Goal: Browse casually: Explore the website without a specific task or goal

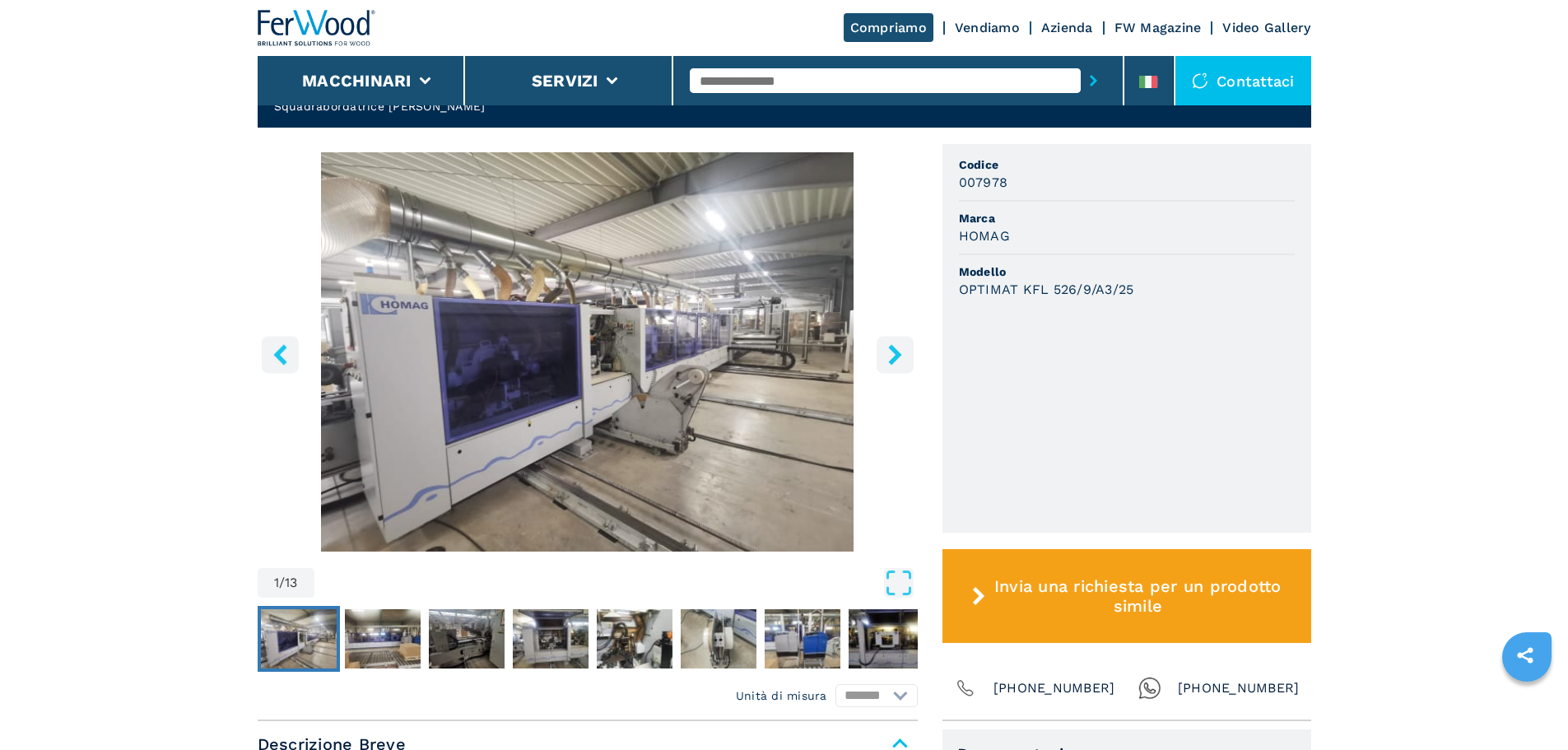
click at [899, 352] on button "right-button" at bounding box center [895, 354] width 37 height 37
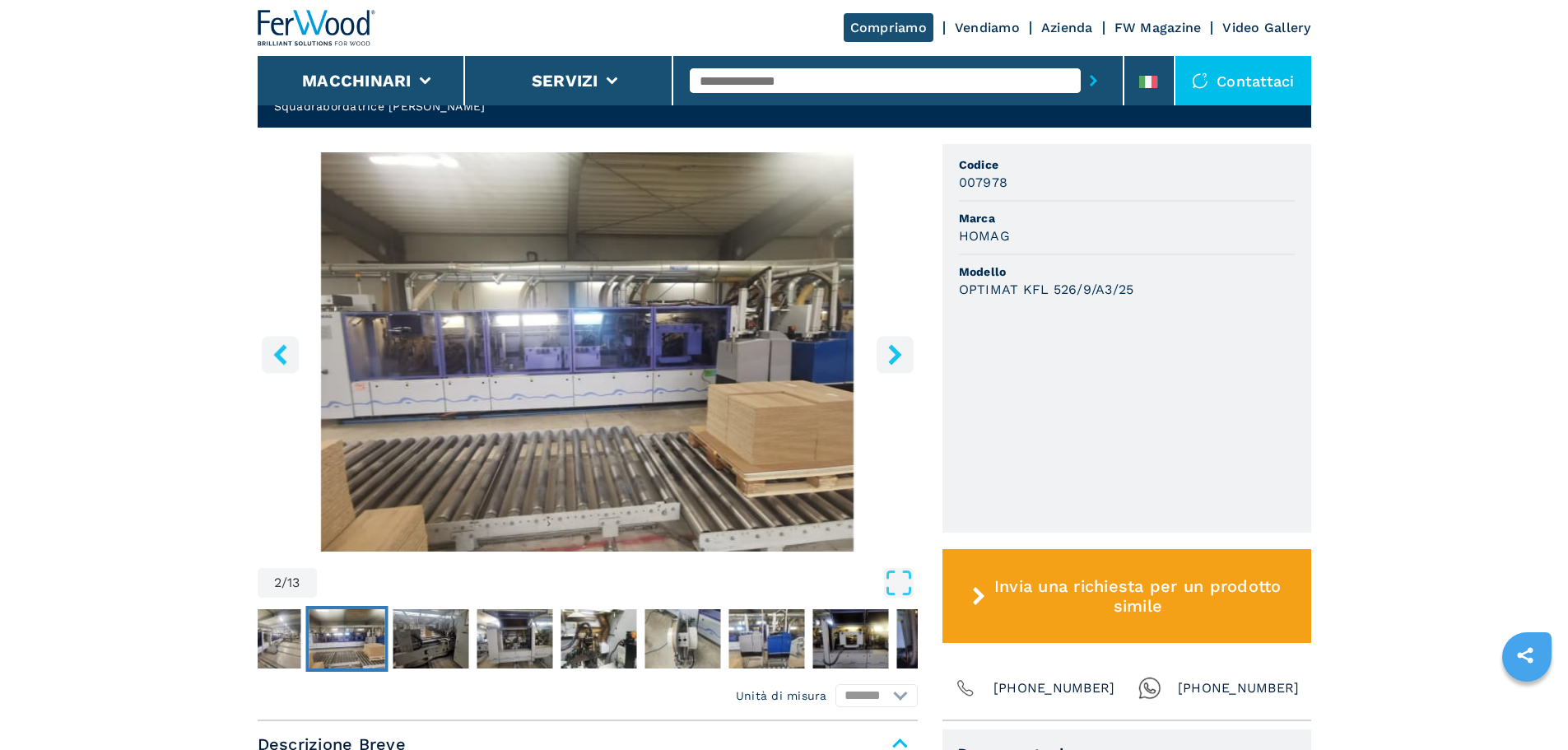
click at [899, 352] on button "right-button" at bounding box center [895, 354] width 37 height 37
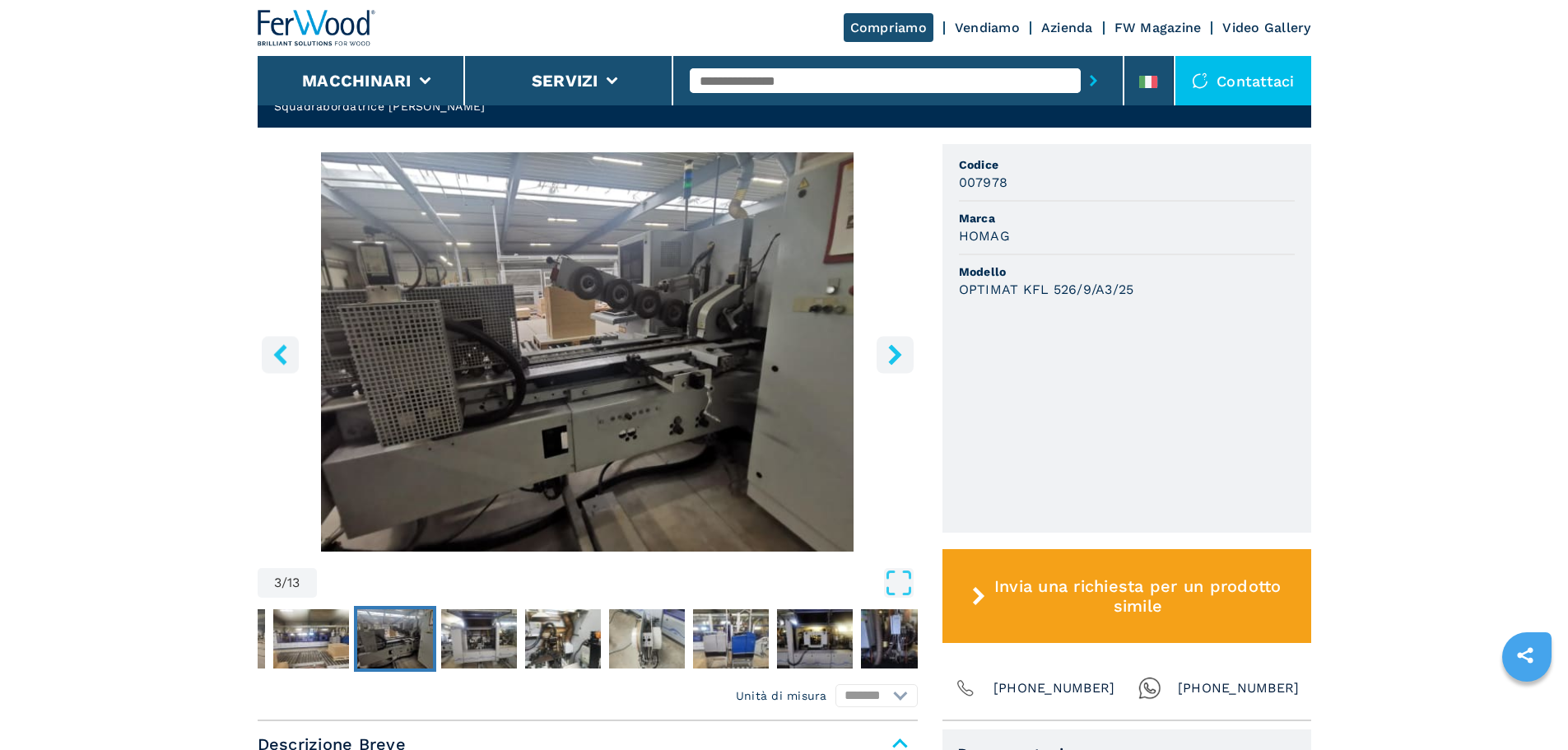
click at [899, 352] on button "right-button" at bounding box center [895, 354] width 37 height 37
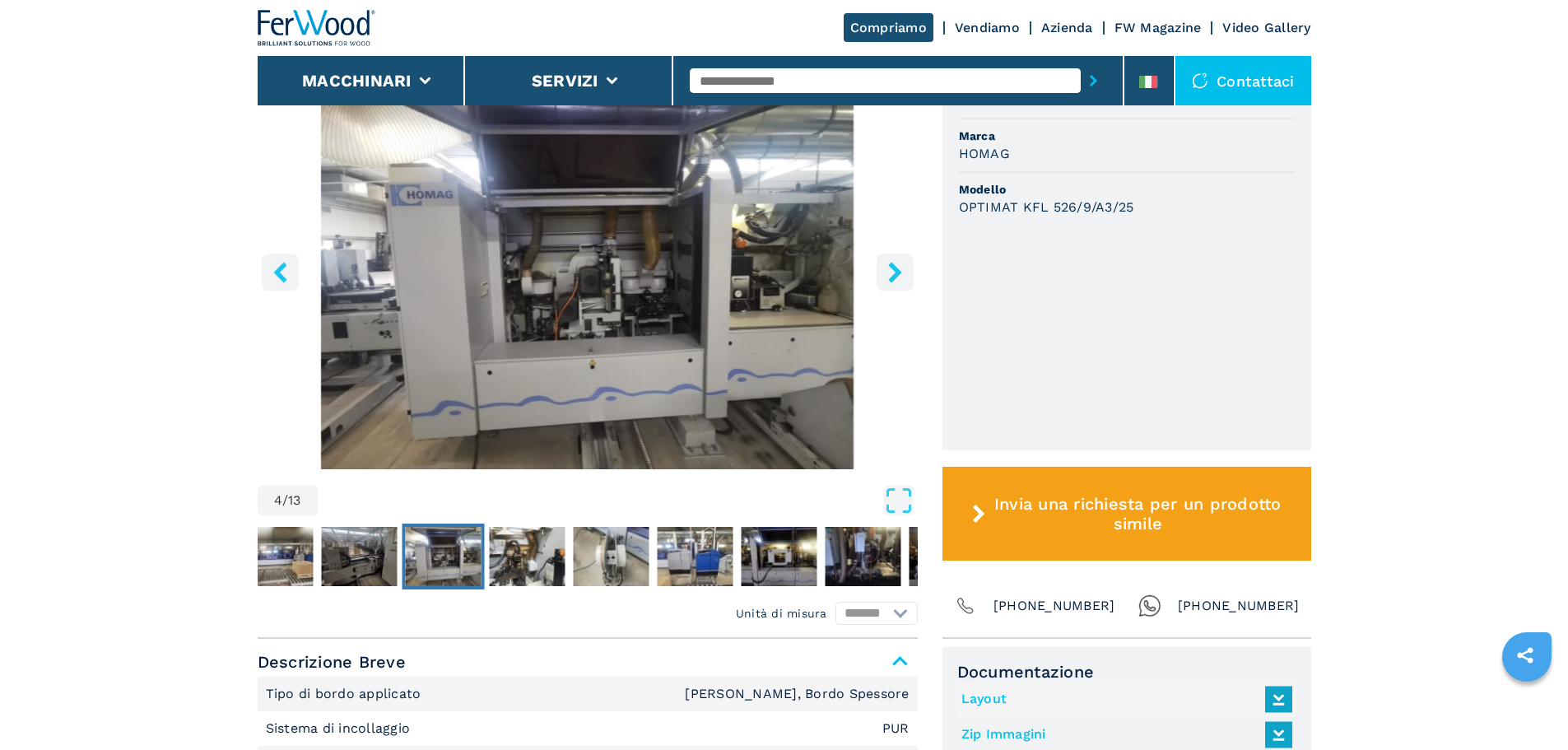
scroll to position [494, 0]
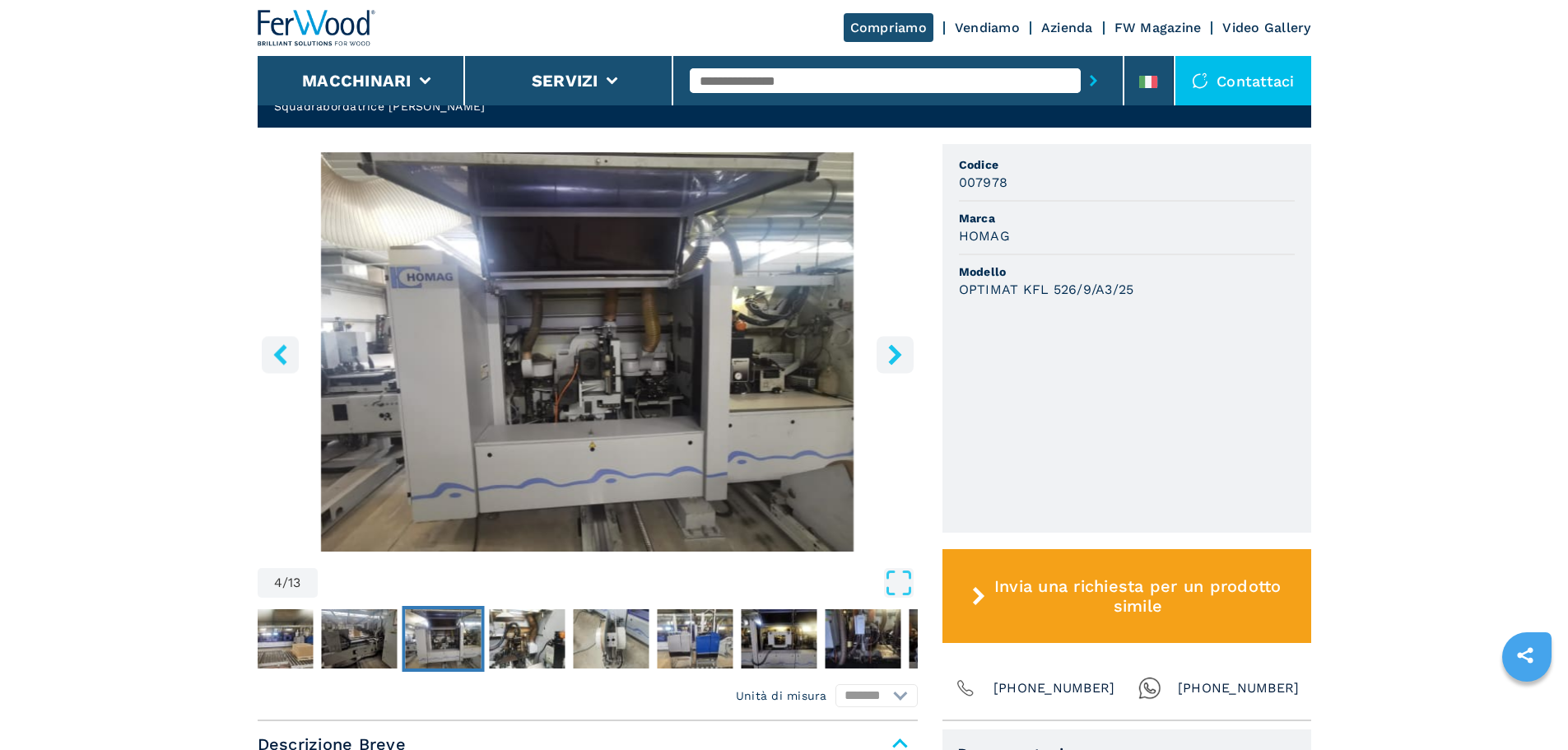
click at [894, 344] on icon "right-button" at bounding box center [895, 355] width 13 height 21
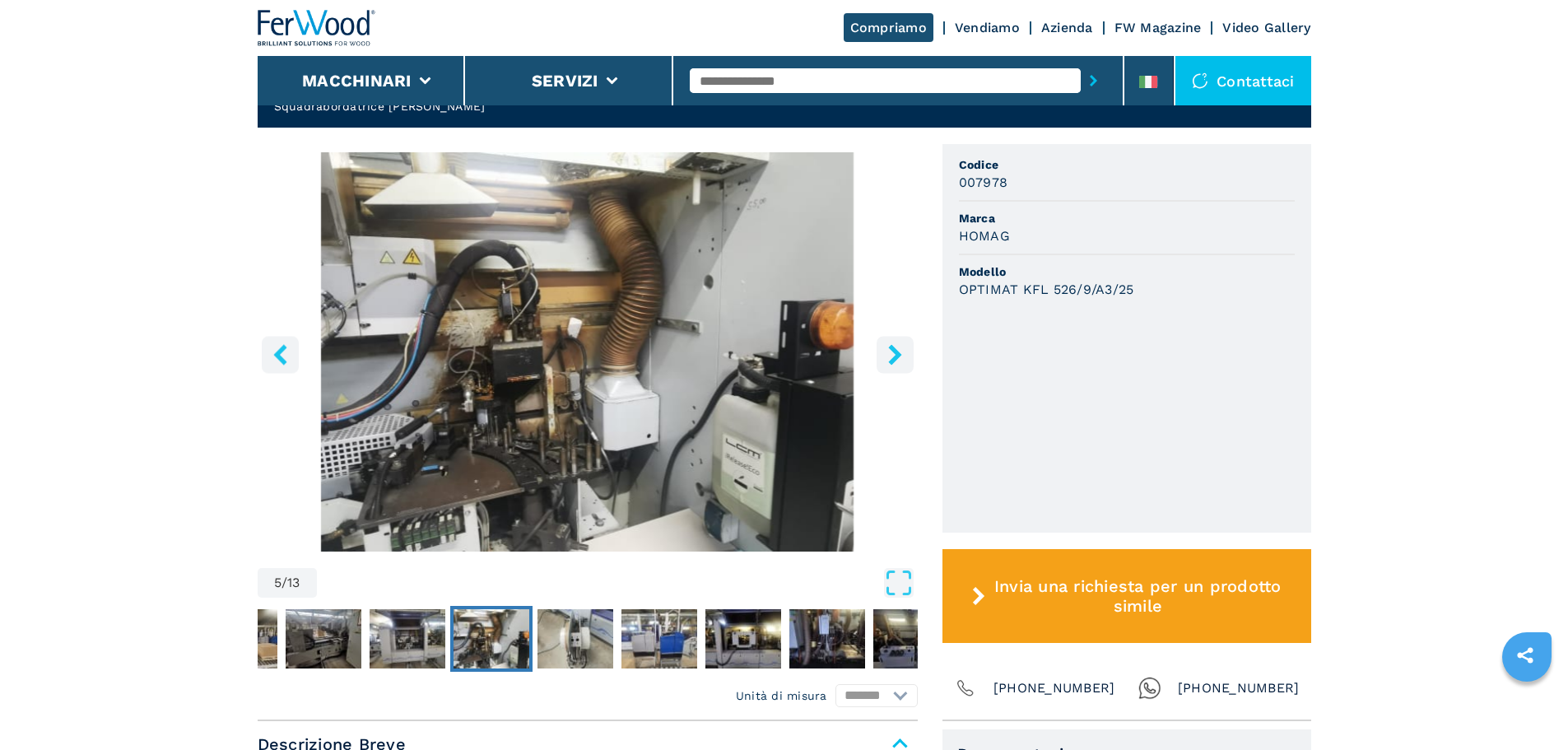
click at [894, 344] on icon "right-button" at bounding box center [895, 355] width 13 height 21
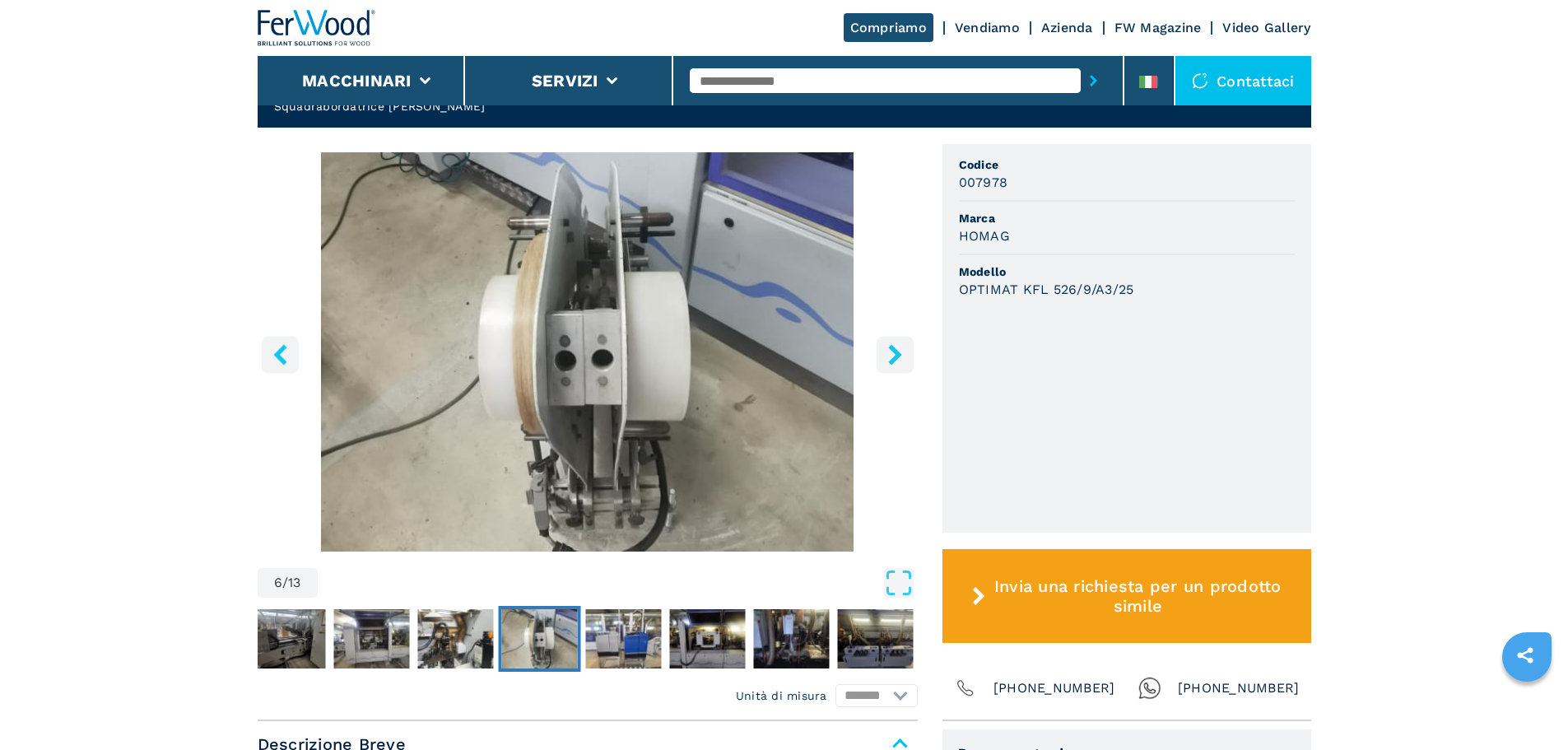
click at [894, 344] on icon "right-button" at bounding box center [895, 355] width 13 height 21
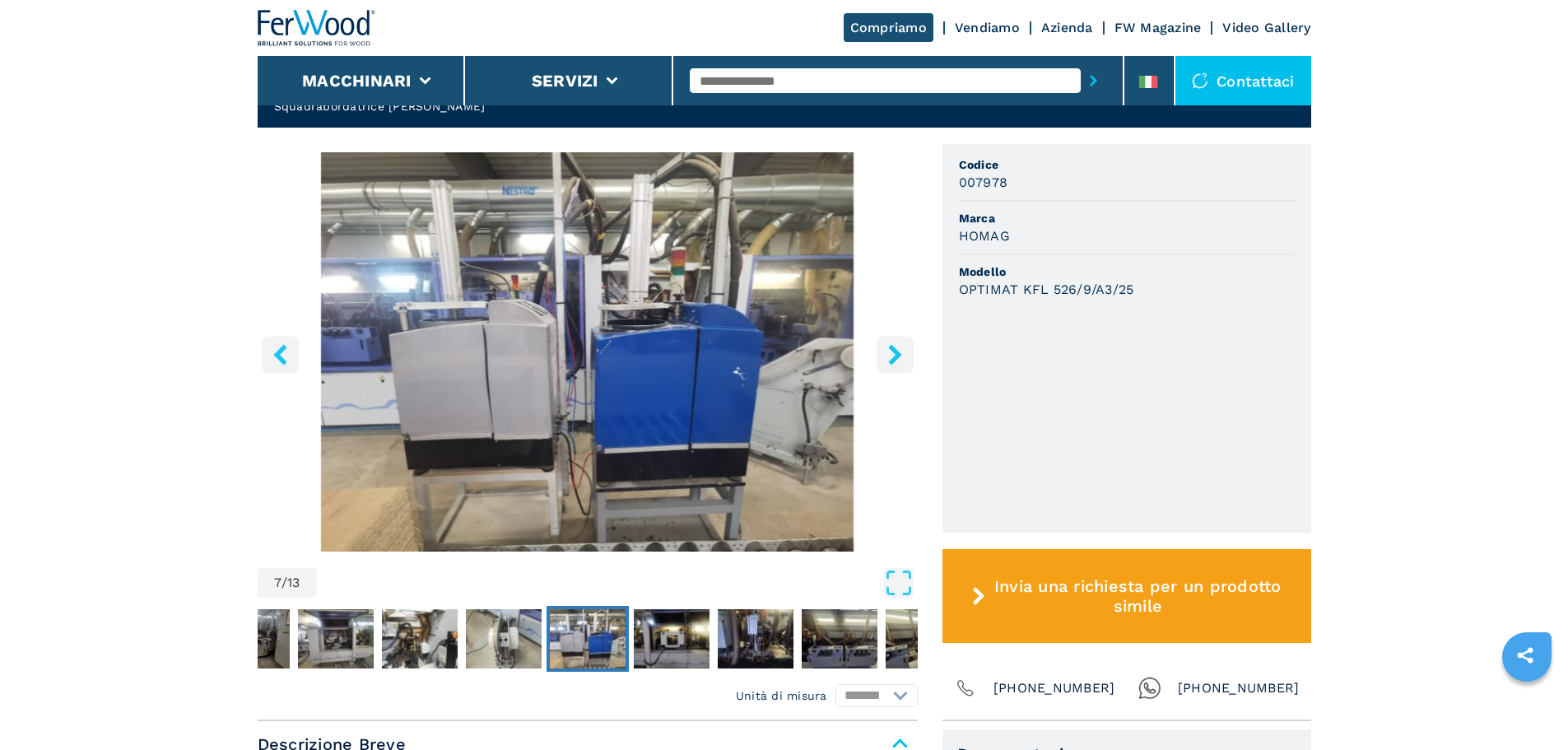
click at [894, 344] on icon "right-button" at bounding box center [895, 355] width 13 height 21
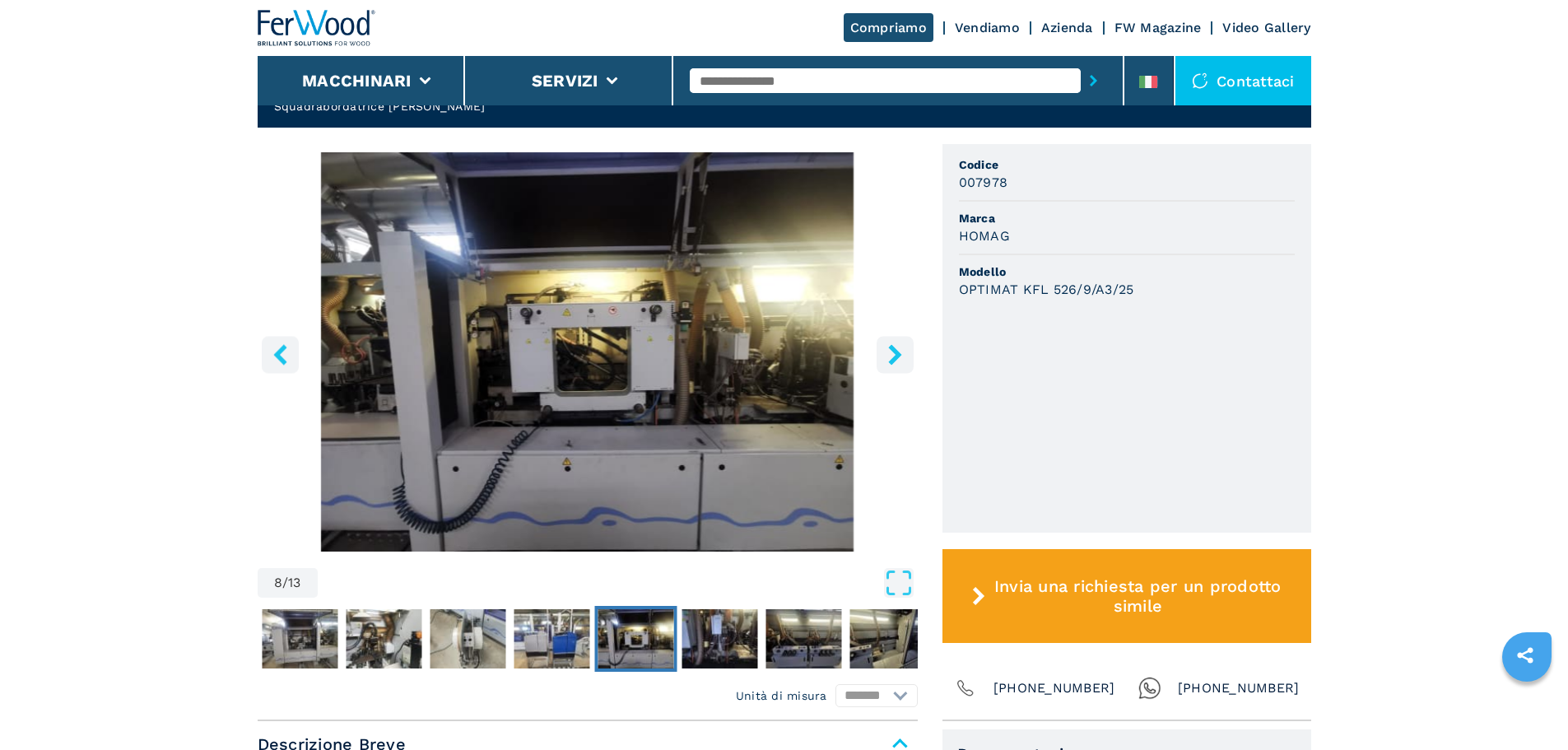
click at [894, 344] on icon "right-button" at bounding box center [895, 355] width 13 height 21
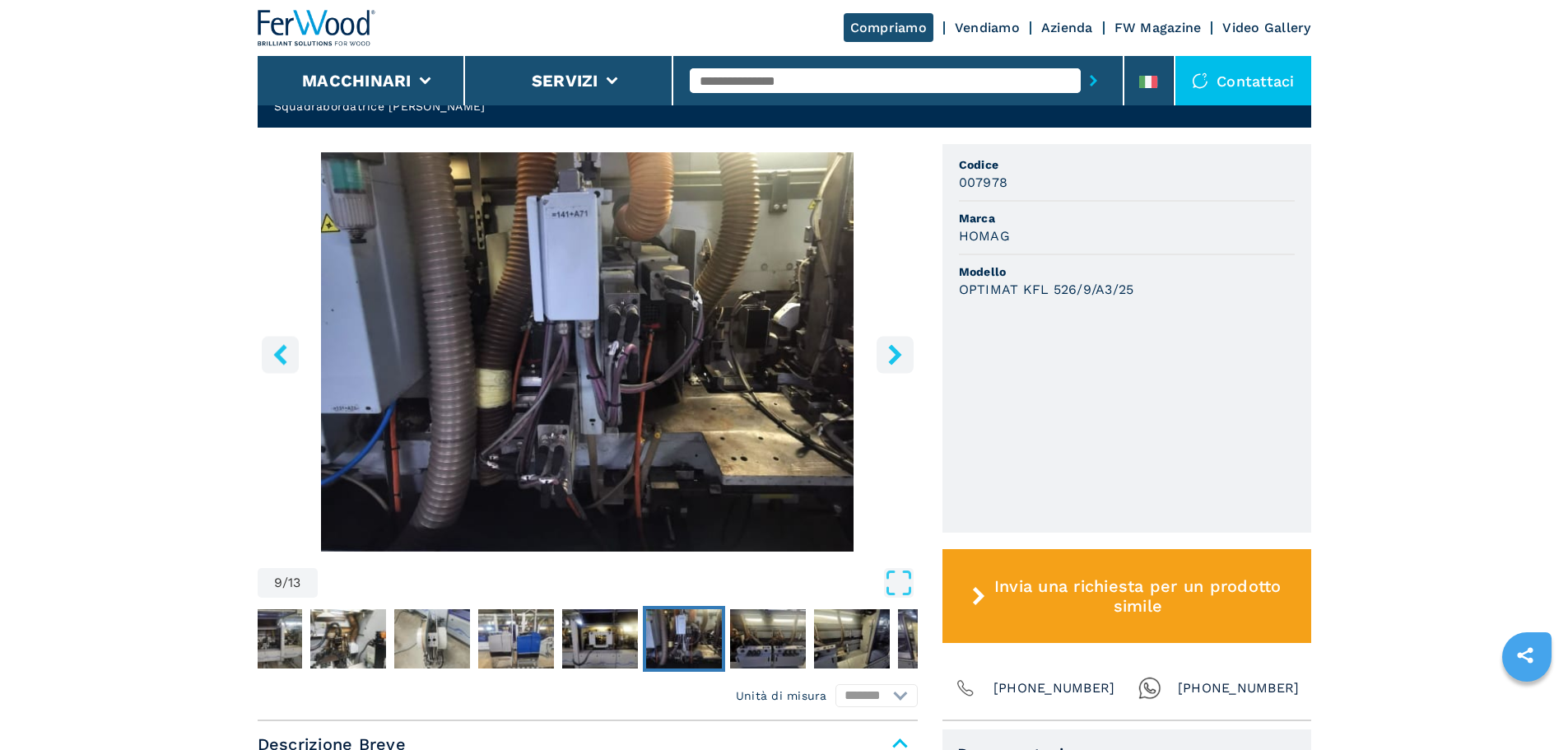
click at [894, 344] on icon "right-button" at bounding box center [895, 355] width 13 height 21
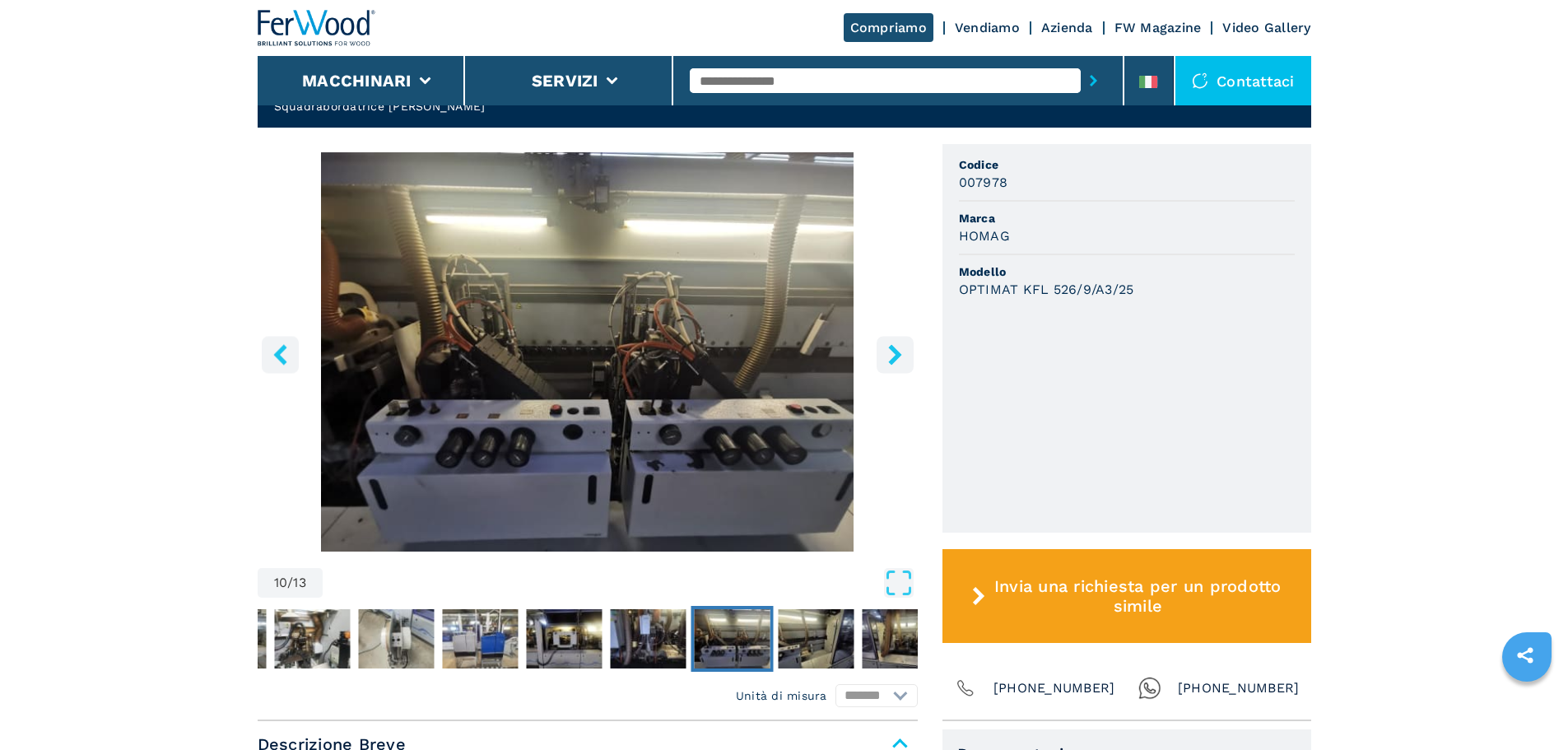
click at [894, 344] on icon "right-button" at bounding box center [895, 355] width 13 height 21
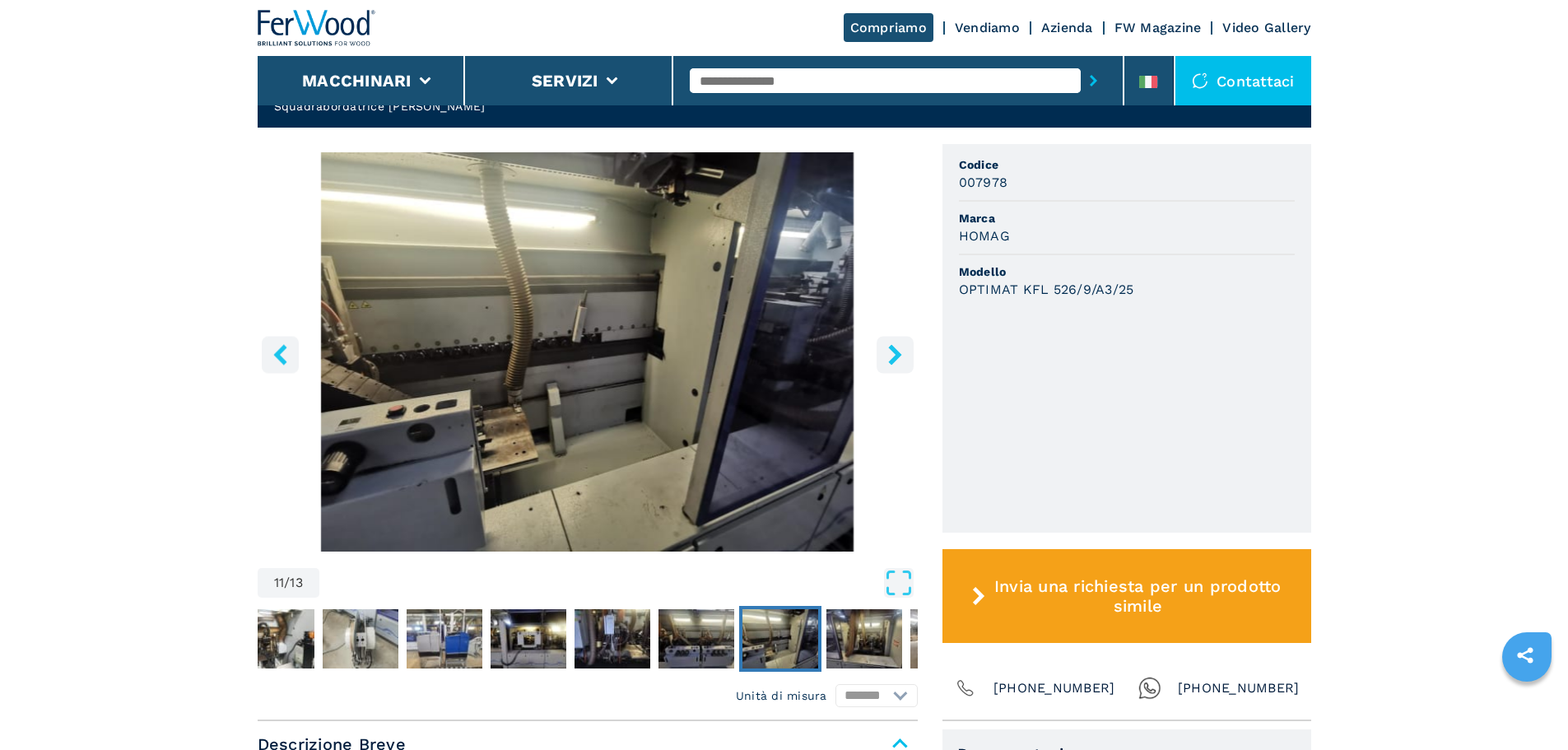
click at [905, 346] on button "right-button" at bounding box center [895, 354] width 37 height 37
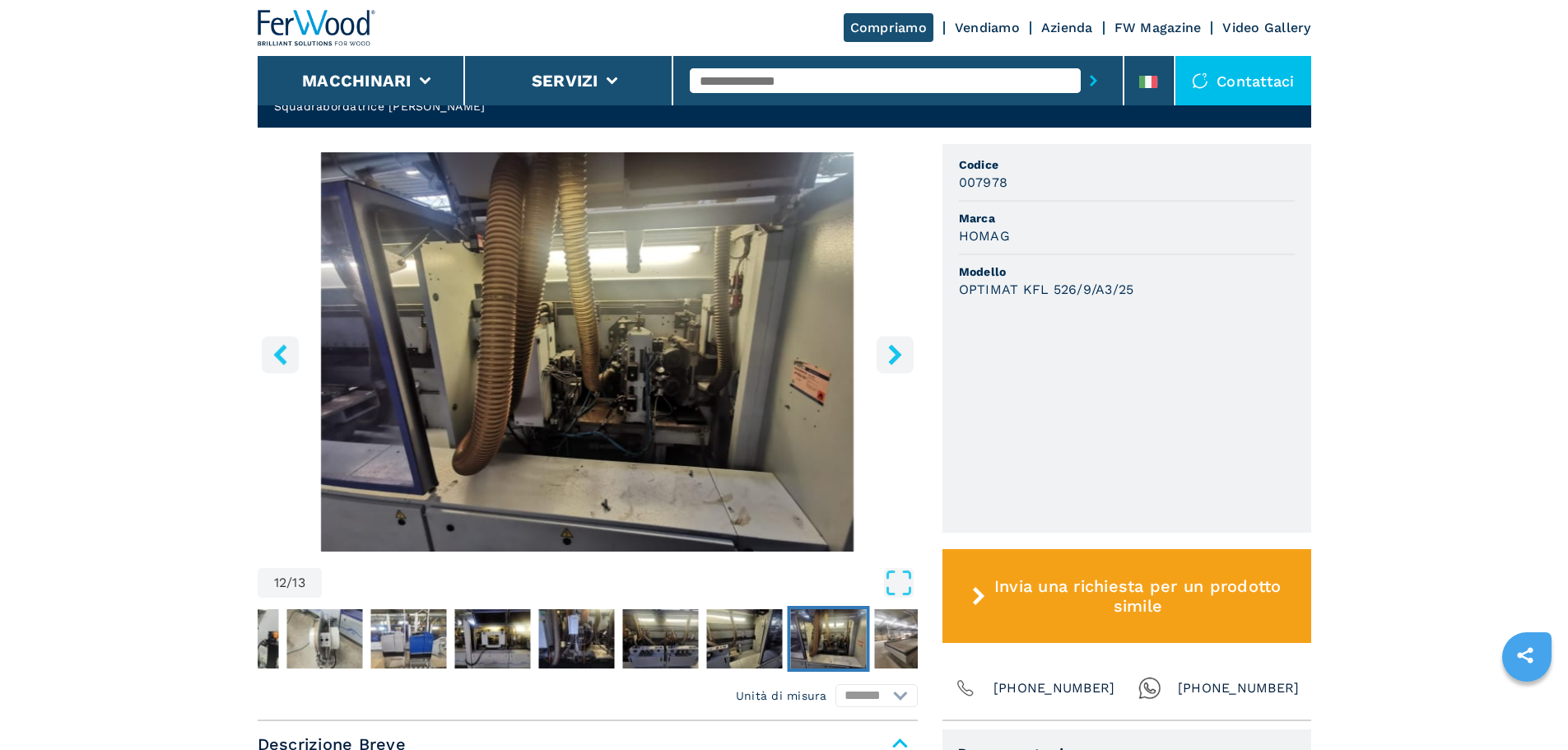
click at [905, 346] on button "right-button" at bounding box center [895, 354] width 37 height 37
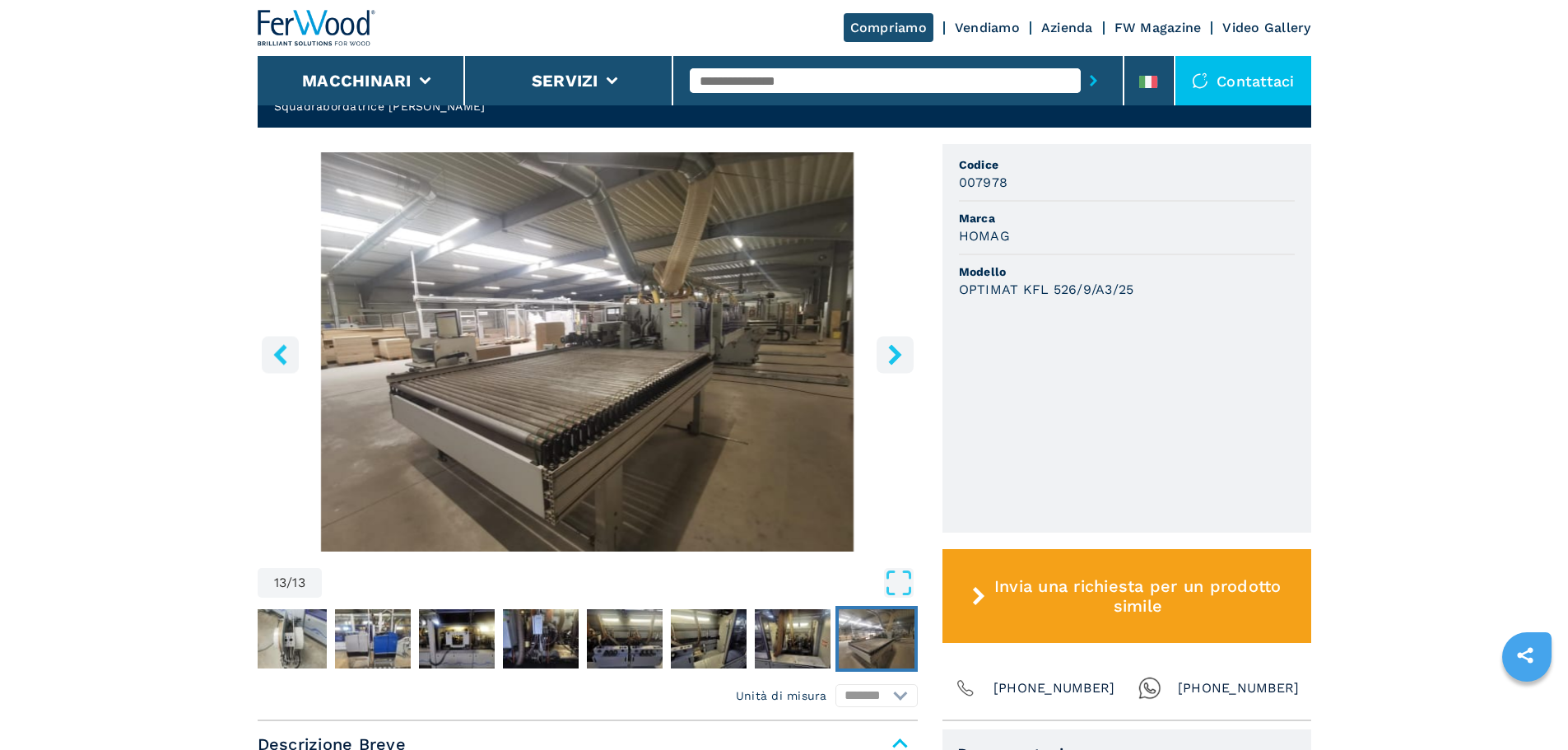
click at [905, 346] on button "right-button" at bounding box center [895, 354] width 37 height 37
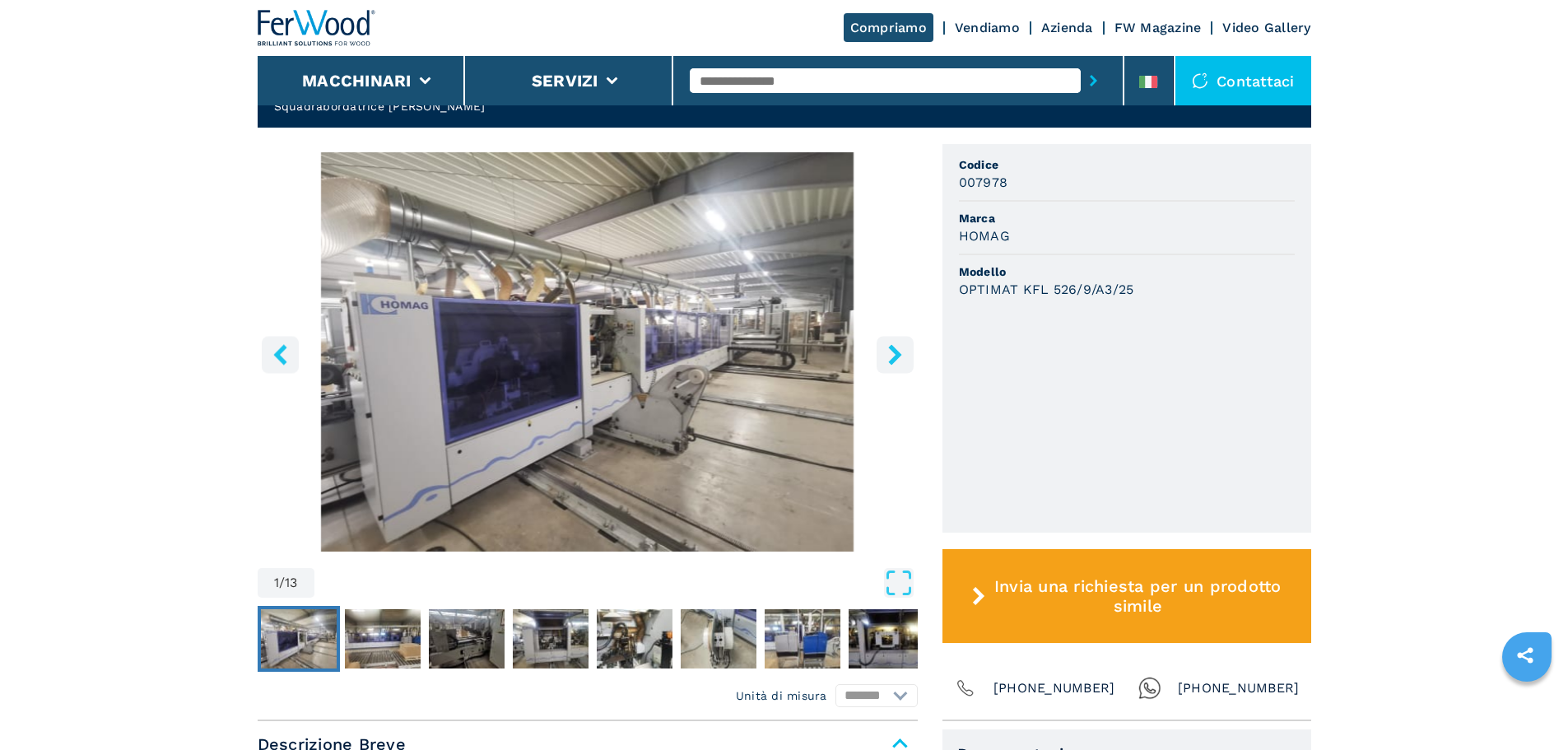
click at [905, 346] on button "right-button" at bounding box center [895, 354] width 37 height 37
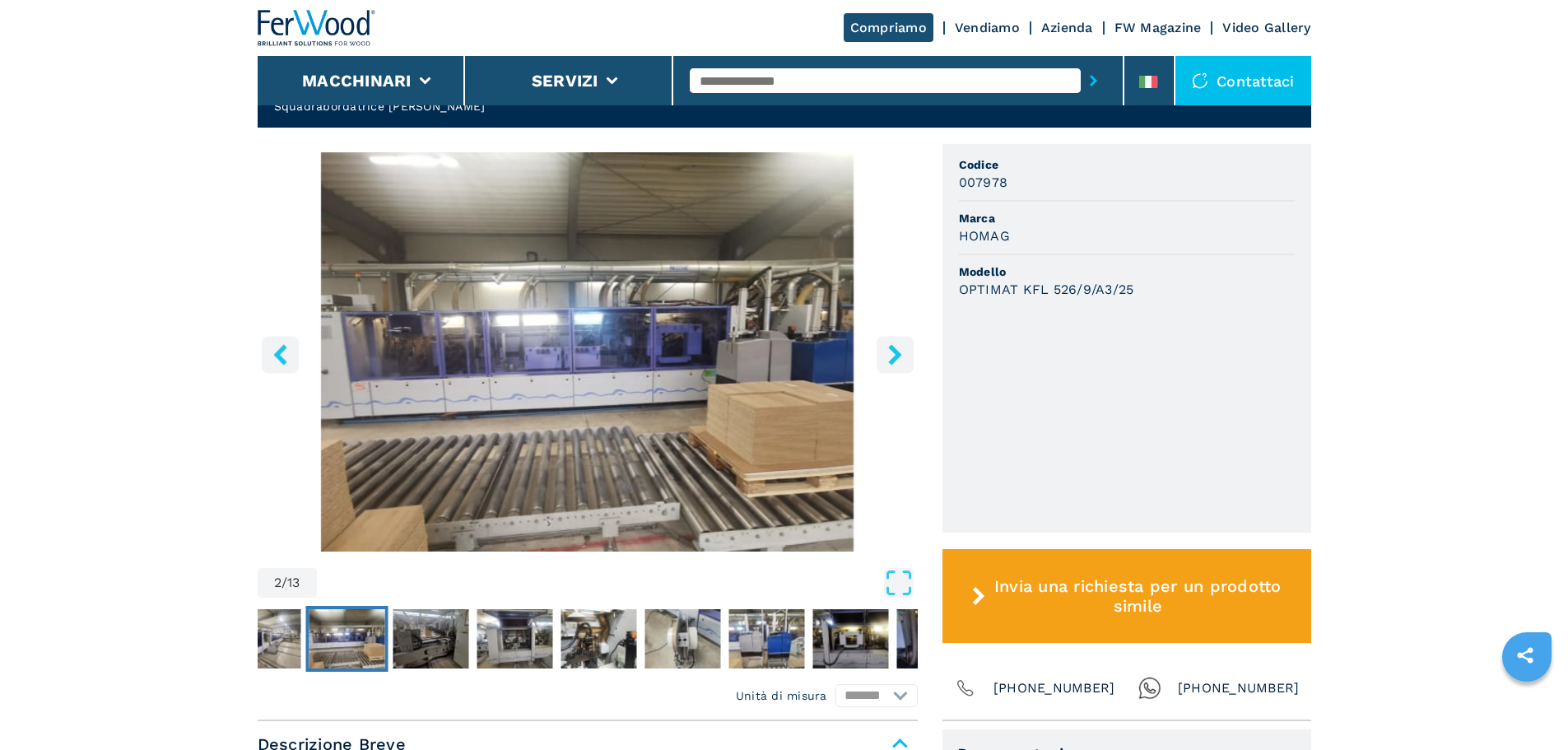
click at [905, 346] on button "right-button" at bounding box center [895, 354] width 37 height 37
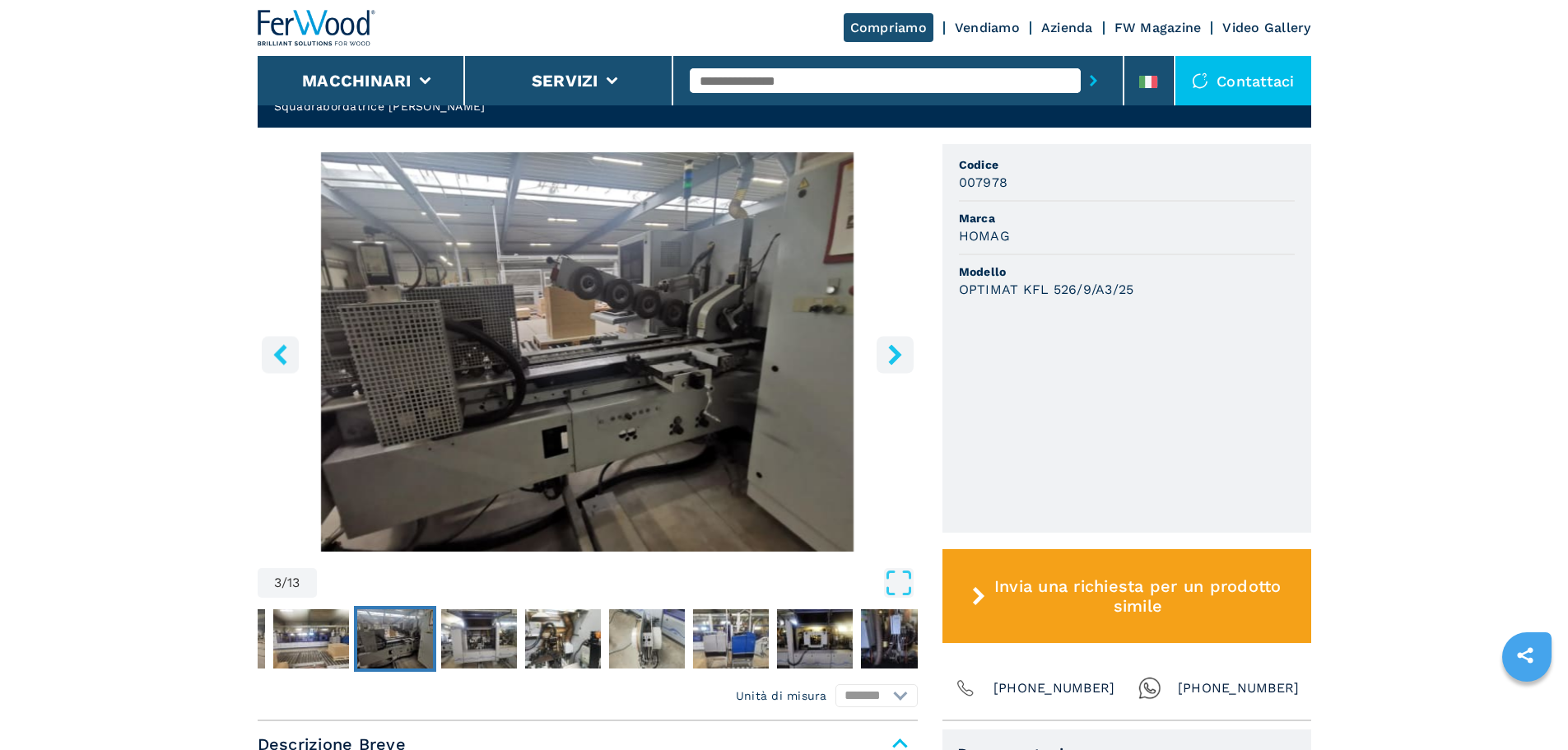
click at [896, 344] on icon "right-button" at bounding box center [895, 355] width 13 height 21
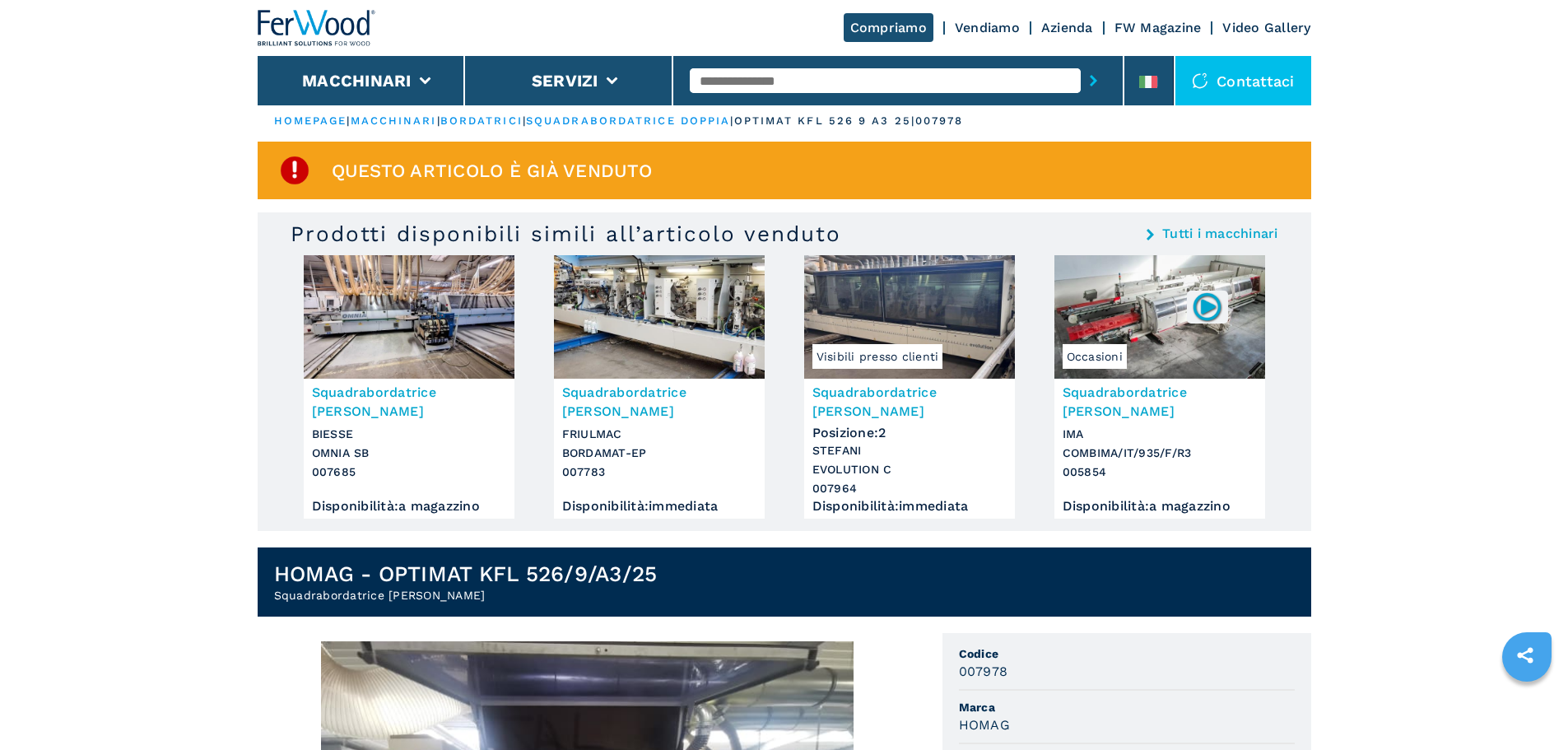
scroll to position [0, 0]
